Goal: Transaction & Acquisition: Purchase product/service

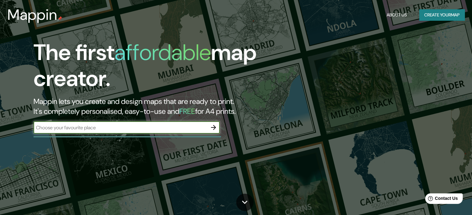
click at [215, 129] on icon "button" at bounding box center [213, 127] width 7 height 7
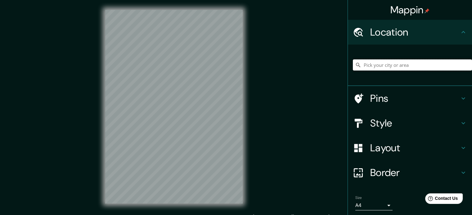
click at [402, 62] on input "Pick your city or area" at bounding box center [411, 65] width 119 height 11
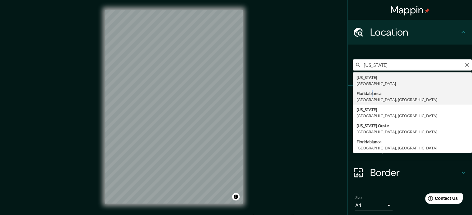
type input "Floridablanca, [GEOGRAPHIC_DATA], [GEOGRAPHIC_DATA]"
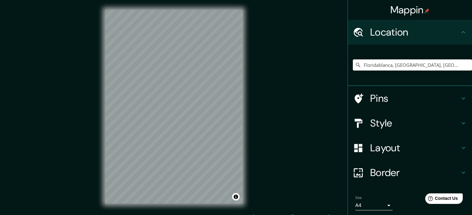
click at [379, 127] on h4 "Style" at bounding box center [414, 123] width 89 height 12
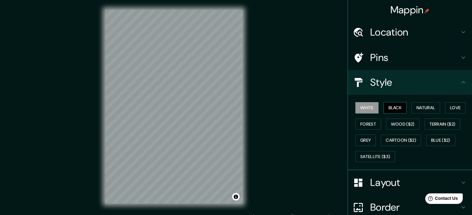
click at [387, 108] on button "Black" at bounding box center [394, 107] width 23 height 11
click at [248, 155] on div "© Mapbox © OpenStreetMap Improve this map" at bounding box center [173, 107] width 157 height 214
click at [393, 202] on h4 "Border" at bounding box center [414, 208] width 89 height 12
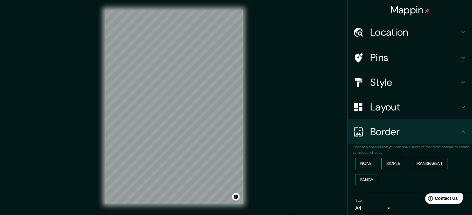
scroll to position [24, 0]
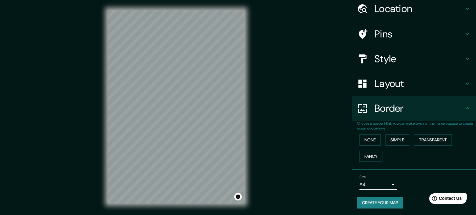
click at [375, 180] on body "Mappin Location [GEOGRAPHIC_DATA], [GEOGRAPHIC_DATA], [GEOGRAPHIC_DATA] Pins St…" at bounding box center [238, 107] width 476 height 215
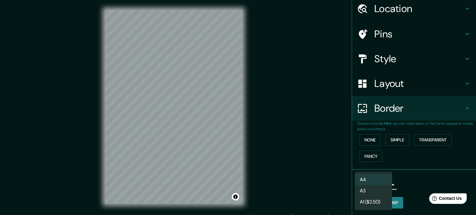
click at [376, 190] on li "A3" at bounding box center [373, 191] width 37 height 11
type input "a4"
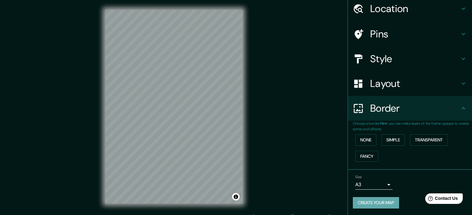
click at [377, 205] on button "Create your map" at bounding box center [375, 202] width 46 height 11
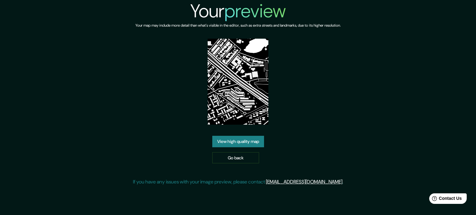
click at [242, 143] on link "View high quality map" at bounding box center [238, 141] width 52 height 11
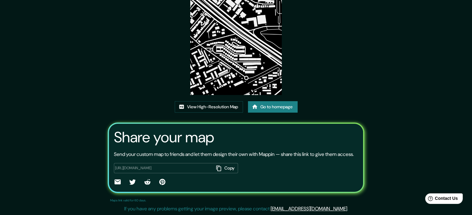
scroll to position [7, 0]
